Goal: Task Accomplishment & Management: Use online tool/utility

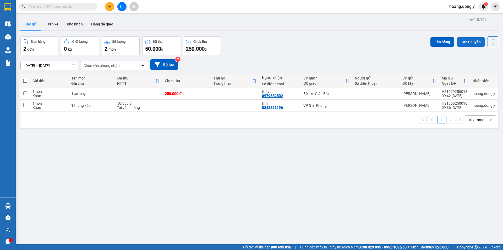
click at [471, 40] on button "Tạo Chuyến" at bounding box center [471, 41] width 28 height 9
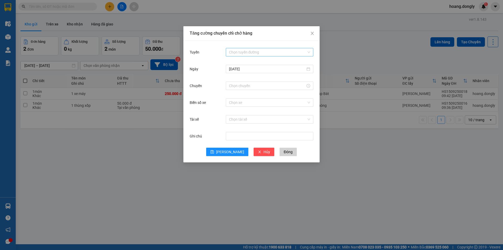
click at [310, 49] on div "Chọn tuyến đường" at bounding box center [270, 52] width 88 height 8
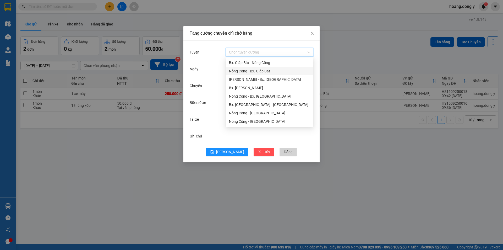
click at [269, 71] on div "Nông Cống - Bx. Giáp Bát" at bounding box center [269, 71] width 81 height 6
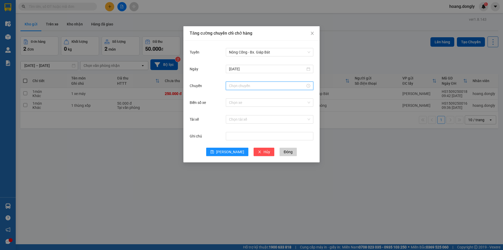
click at [262, 85] on input "Chuyến" at bounding box center [267, 86] width 77 height 6
click at [232, 118] on div "10" at bounding box center [233, 116] width 15 height 7
click at [247, 132] on div "30" at bounding box center [248, 132] width 14 height 7
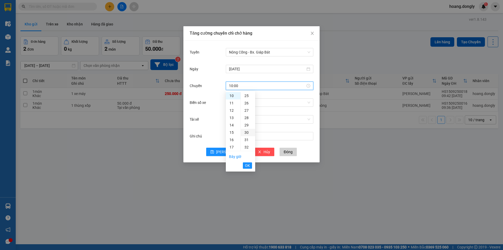
type input "10:30"
click at [248, 166] on span "OK" at bounding box center [247, 166] width 5 height 6
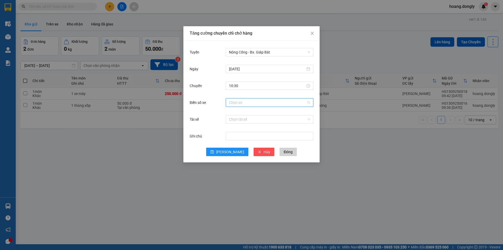
click at [235, 102] on input "Biển số xe" at bounding box center [268, 103] width 78 height 8
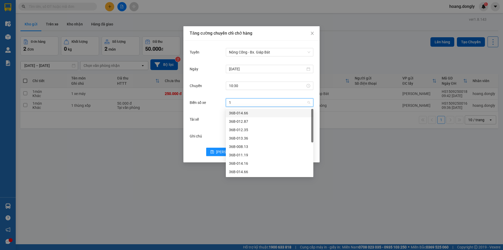
type input "14"
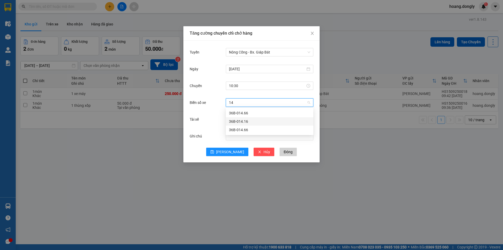
click at [245, 119] on div "36B-014.16" at bounding box center [269, 121] width 81 height 6
click at [245, 118] on input "Tài xế" at bounding box center [268, 119] width 78 height 8
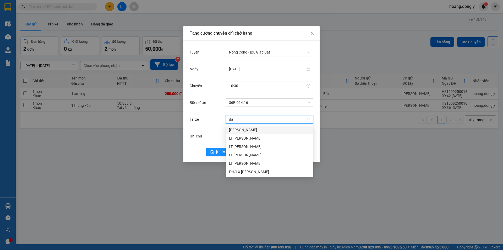
type input "dai"
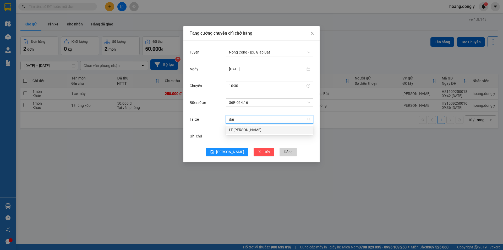
click at [245, 131] on div "LT [PERSON_NAME]" at bounding box center [269, 130] width 81 height 6
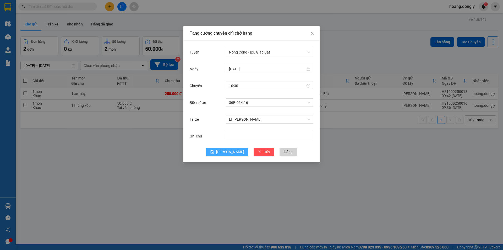
click at [226, 155] on button "[PERSON_NAME]" at bounding box center [227, 152] width 42 height 8
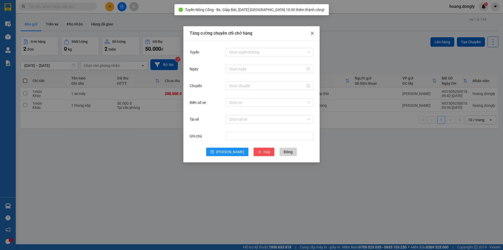
click at [313, 32] on icon "close" at bounding box center [312, 33] width 4 height 4
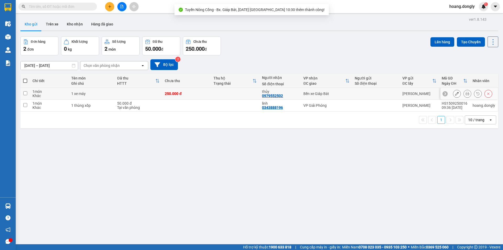
click at [123, 96] on td at bounding box center [139, 94] width 48 height 12
checkbox input "true"
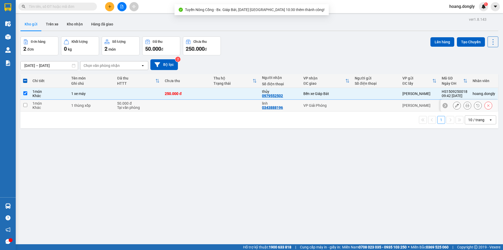
click at [123, 107] on div "Tại văn phòng" at bounding box center [138, 107] width 42 height 4
checkbox input "true"
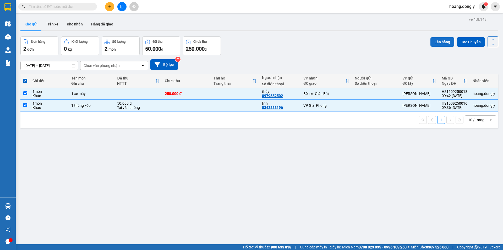
click at [433, 39] on button "Lên hàng" at bounding box center [443, 41] width 24 height 9
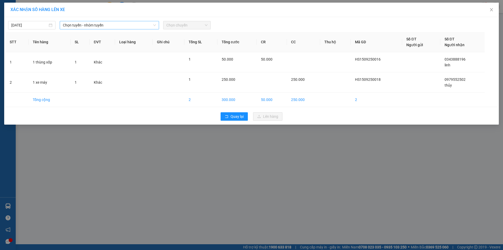
click at [112, 23] on span "Chọn tuyến - nhóm tuyến" at bounding box center [109, 25] width 93 height 8
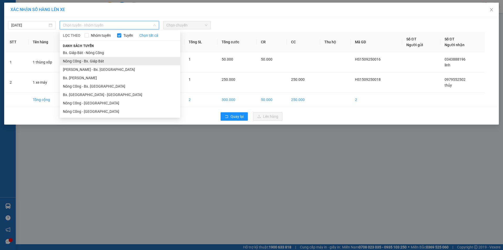
click at [95, 63] on li "Nông Cống - Bx. Giáp Bát" at bounding box center [120, 61] width 121 height 8
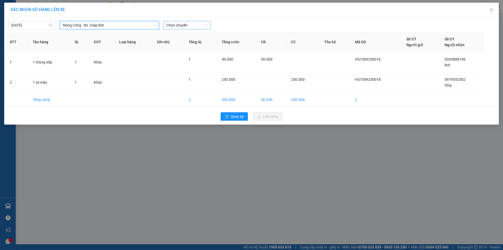
click at [190, 23] on span "Chọn chuyến" at bounding box center [186, 25] width 41 height 8
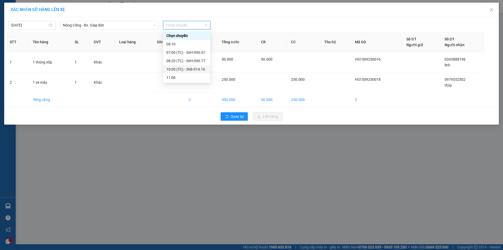
click at [190, 68] on div "10:30 (TC) - 36B-014.16" at bounding box center [186, 69] width 41 height 6
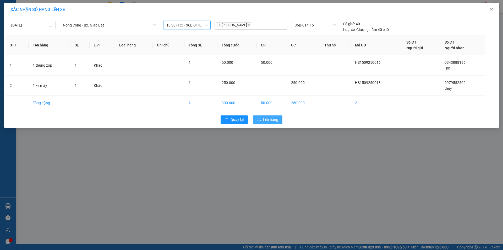
click at [276, 119] on span "Lên hàng" at bounding box center [270, 120] width 15 height 6
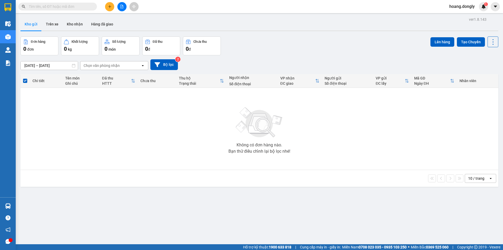
click at [110, 5] on icon "plus" at bounding box center [110, 7] width 4 height 4
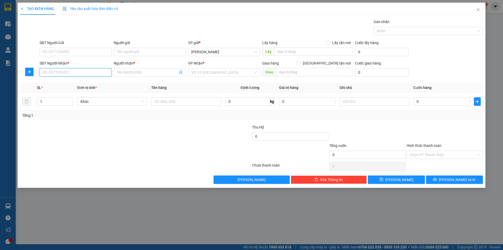
click at [74, 71] on input "SĐT Người Nhận *" at bounding box center [76, 72] width 72 height 8
click at [67, 52] on input "SĐT Người Gửi" at bounding box center [76, 52] width 72 height 8
type input "0378414688"
click at [138, 53] on input "Người gửi" at bounding box center [150, 52] width 72 height 8
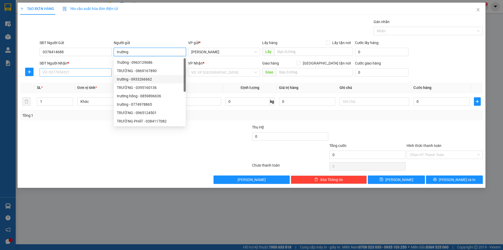
type input "trường"
click at [65, 73] on input "SĐT Người Nhận *" at bounding box center [76, 72] width 72 height 8
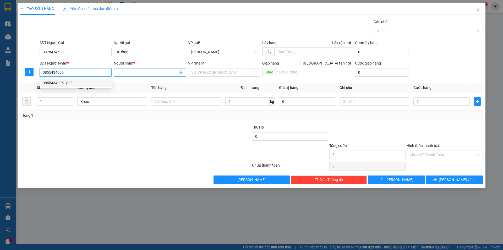
type input "0855434005"
click at [127, 71] on input "Người nhận *" at bounding box center [147, 72] width 61 height 6
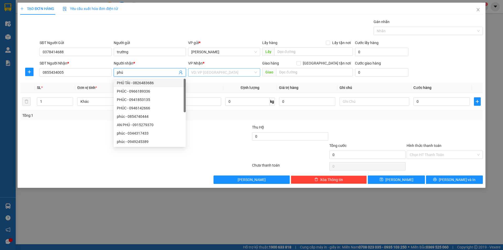
type input "phú"
click at [210, 72] on input "search" at bounding box center [222, 72] width 62 height 8
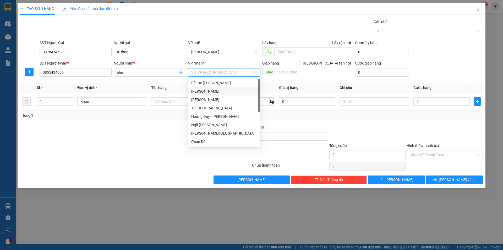
click at [198, 89] on div "[PERSON_NAME]" at bounding box center [224, 91] width 66 height 6
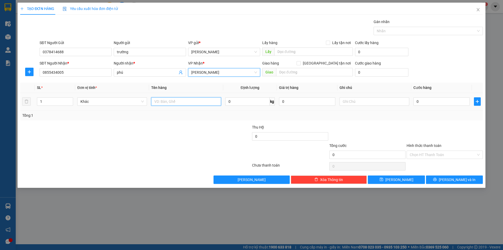
click at [163, 102] on input "text" at bounding box center [186, 101] width 70 height 8
type input "1 thùng xốp"
click at [416, 100] on input "0" at bounding box center [442, 101] width 56 height 8
type input "50"
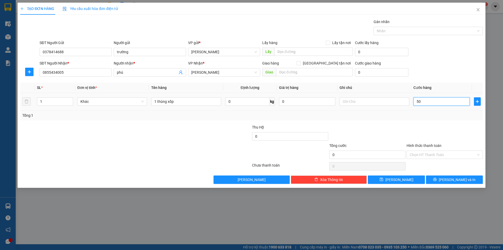
type input "50"
click at [421, 112] on div "Tổng: 1" at bounding box center [251, 115] width 459 height 6
type input "50.000"
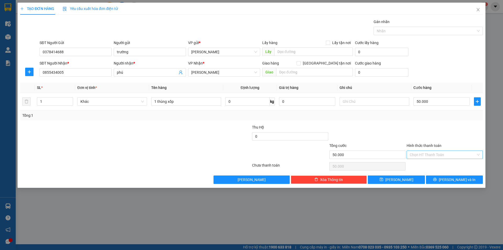
click at [480, 152] on div "Chọn HT Thanh Toán" at bounding box center [445, 154] width 76 height 8
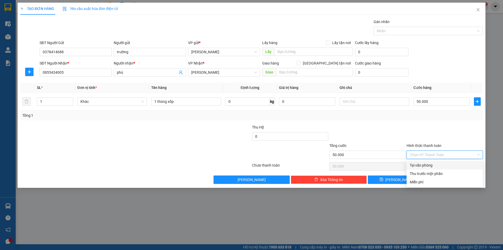
click at [424, 164] on div "Tại văn phòng" at bounding box center [445, 165] width 70 height 6
type input "0"
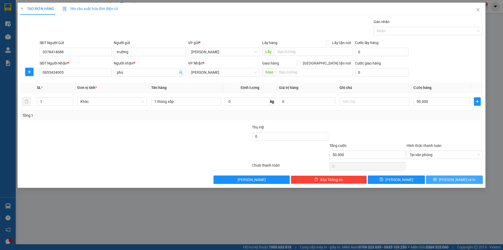
click at [455, 179] on span "[PERSON_NAME] và In" at bounding box center [457, 180] width 37 height 6
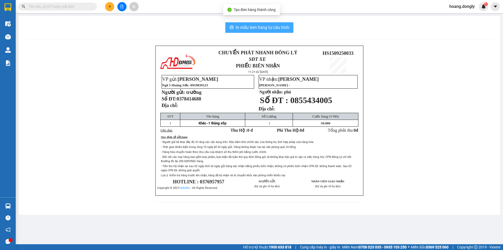
click at [254, 26] on span "In mẫu tem hàng tự cấu hình" at bounding box center [262, 27] width 53 height 7
